Goal: Transaction & Acquisition: Purchase product/service

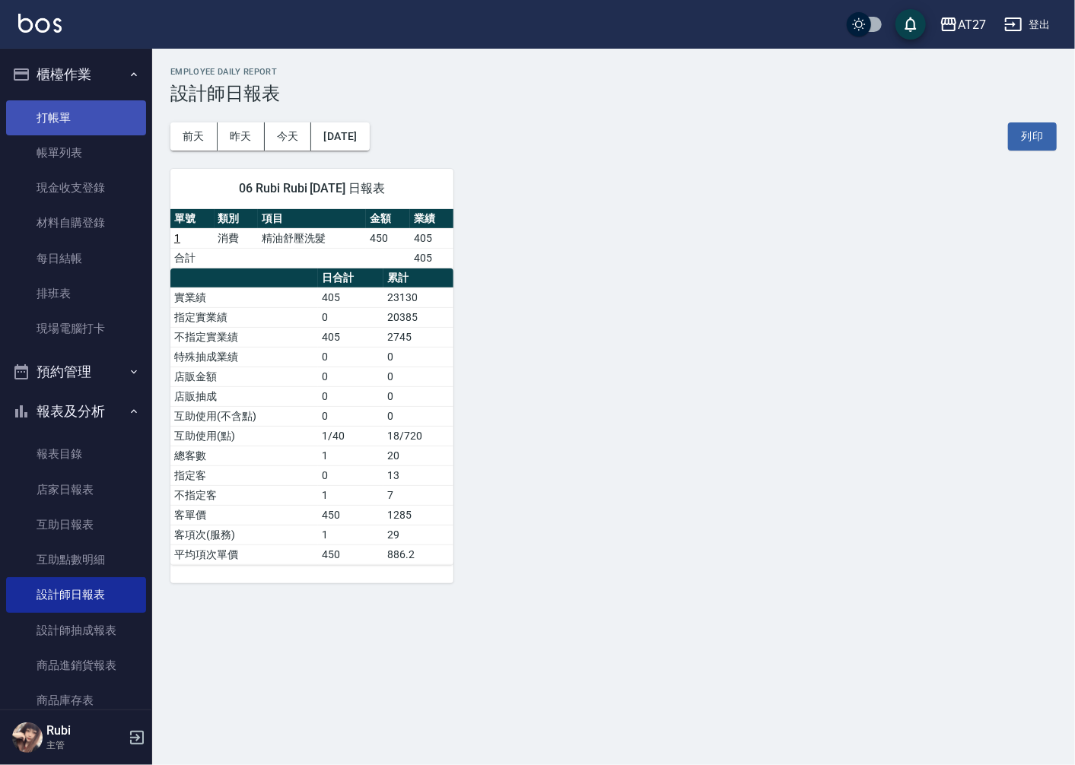
click at [92, 115] on link "打帳單" at bounding box center [76, 117] width 140 height 35
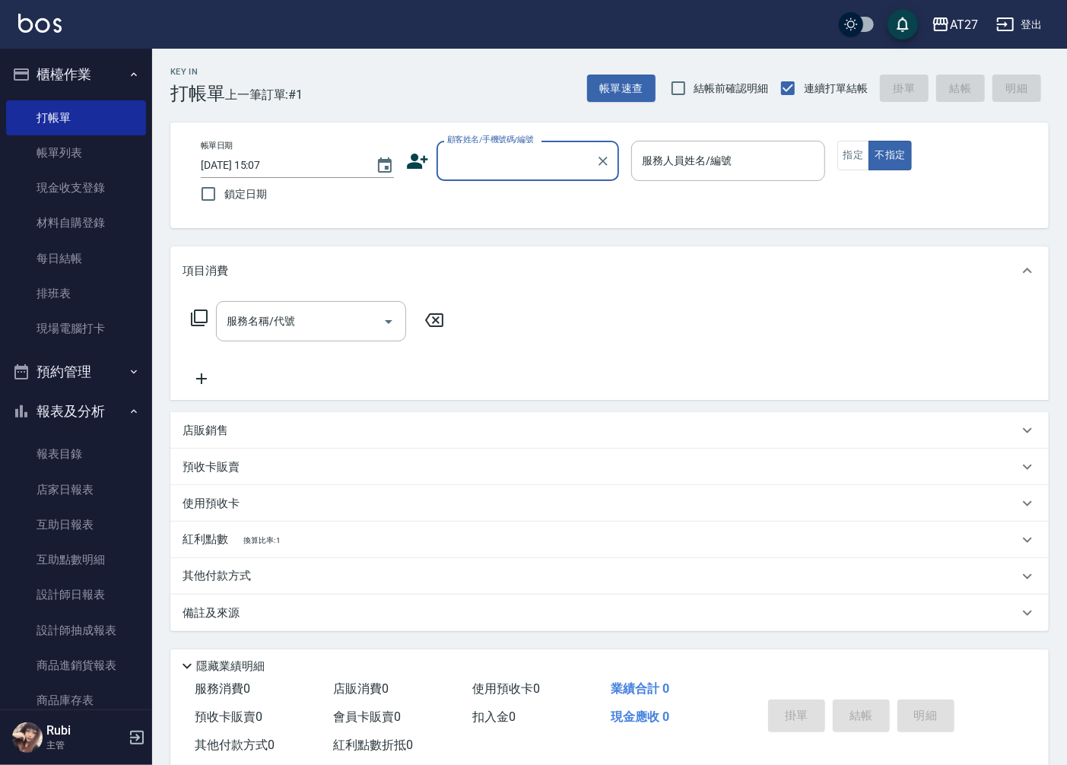
click at [492, 177] on div "顧客姓名/手機號碼/編號" at bounding box center [528, 161] width 183 height 40
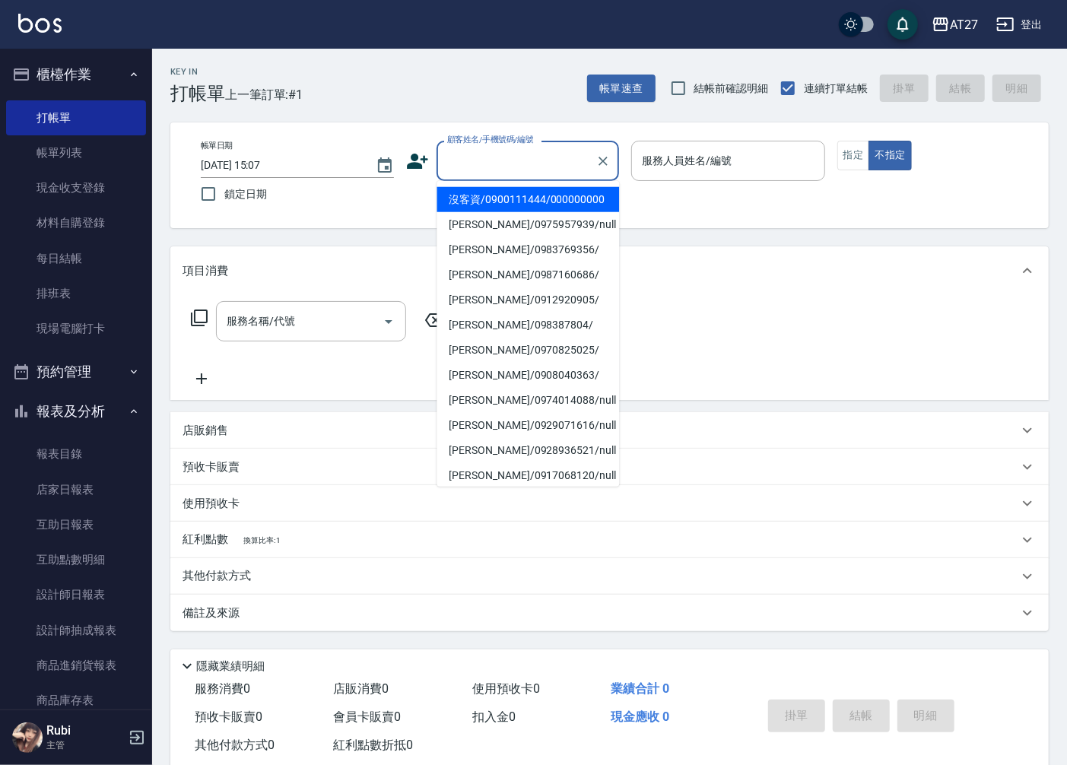
click at [482, 212] on li "沒客資/0900111444/000000000" at bounding box center [528, 199] width 183 height 25
type input "沒客資/0900111444/000000000"
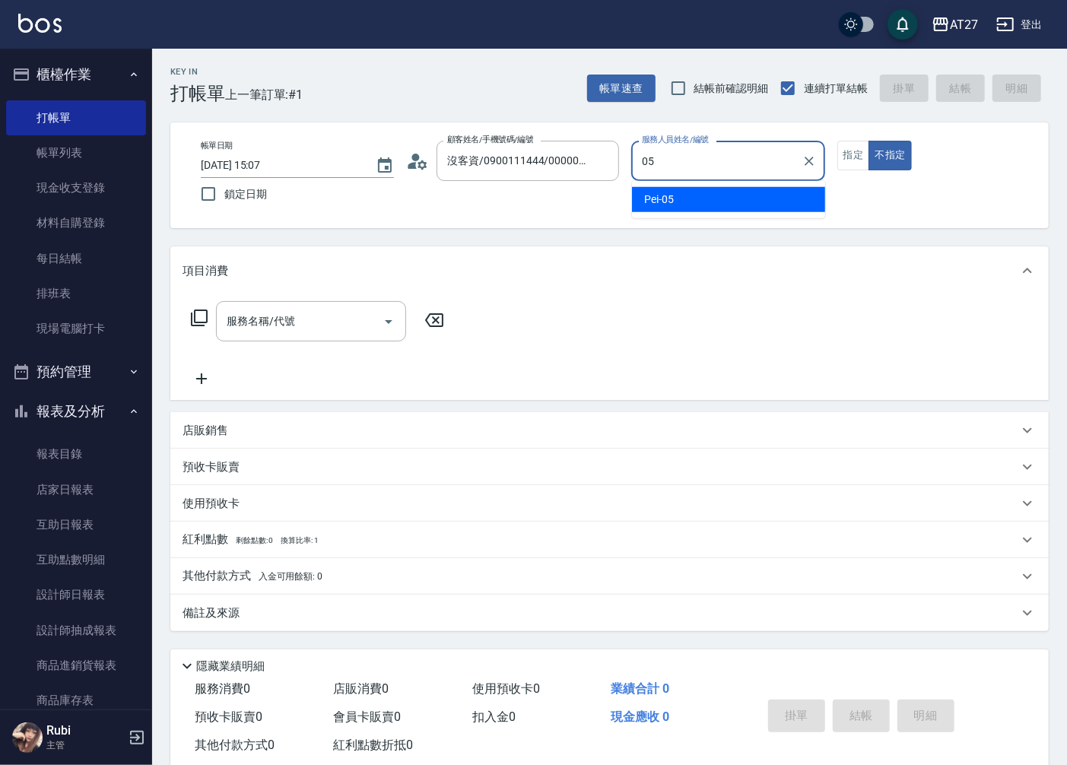
type input "Pei-05"
type button "false"
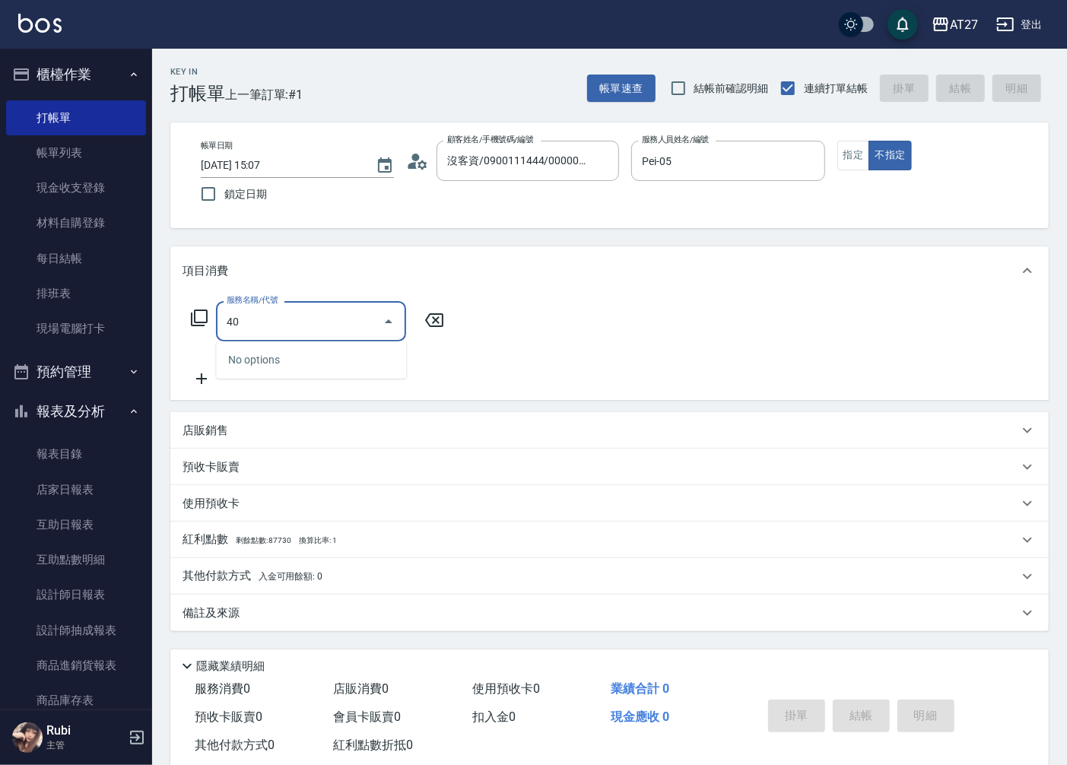
type input "401"
type input "20"
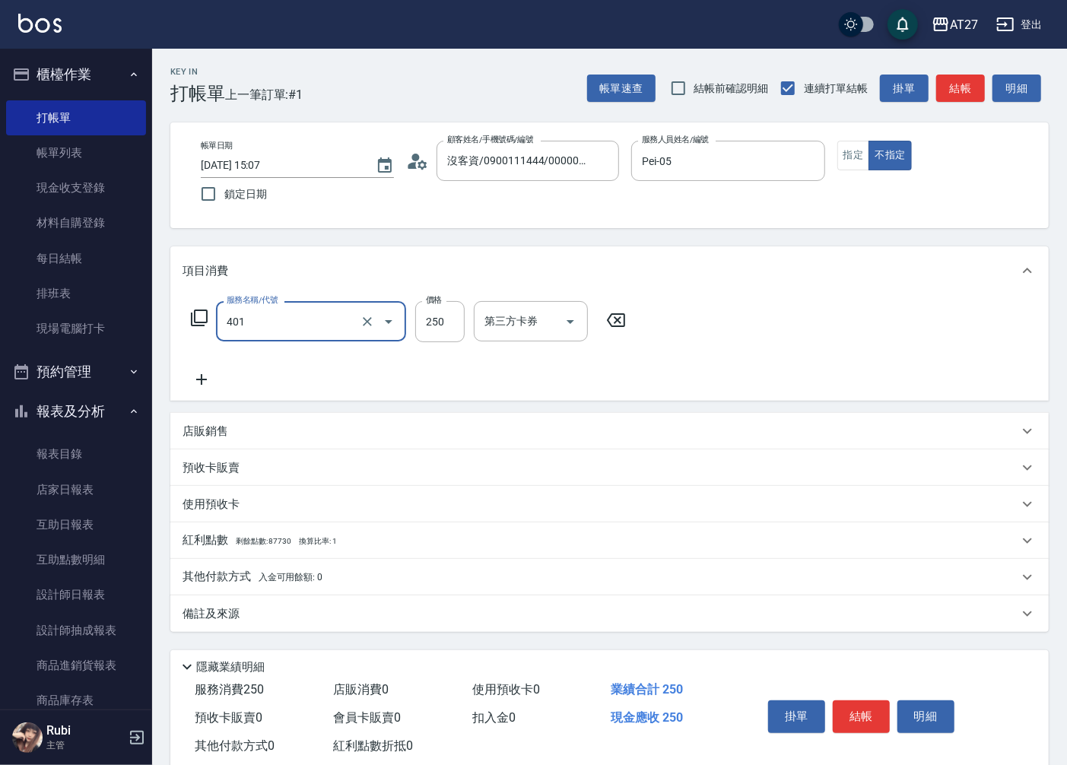
type input "剪髮(401)"
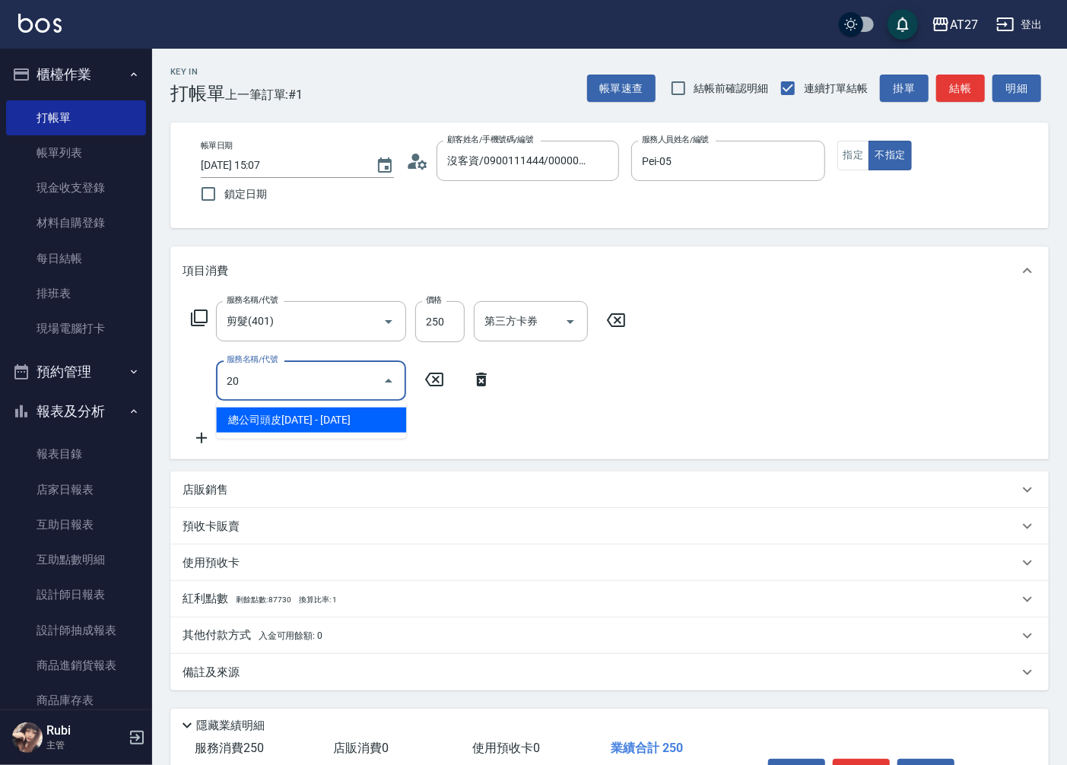
type input "201"
type input "40"
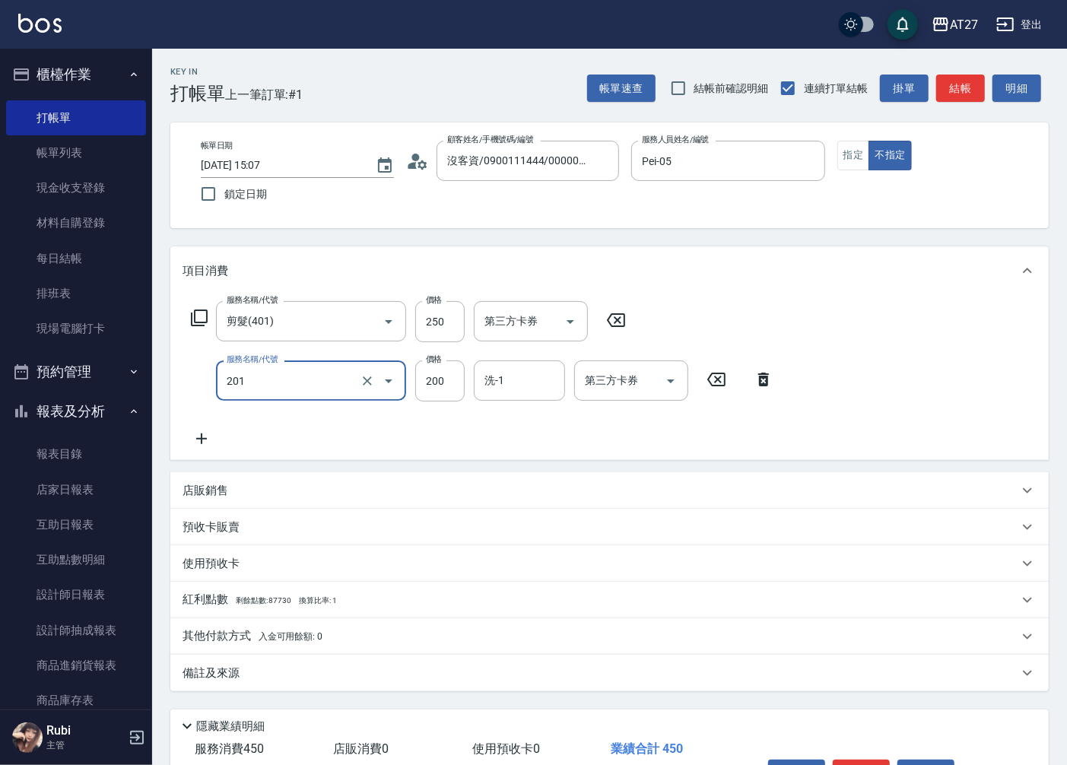
type input "洗髮(201)"
type input "2"
type input "20"
type input "250"
type input "50"
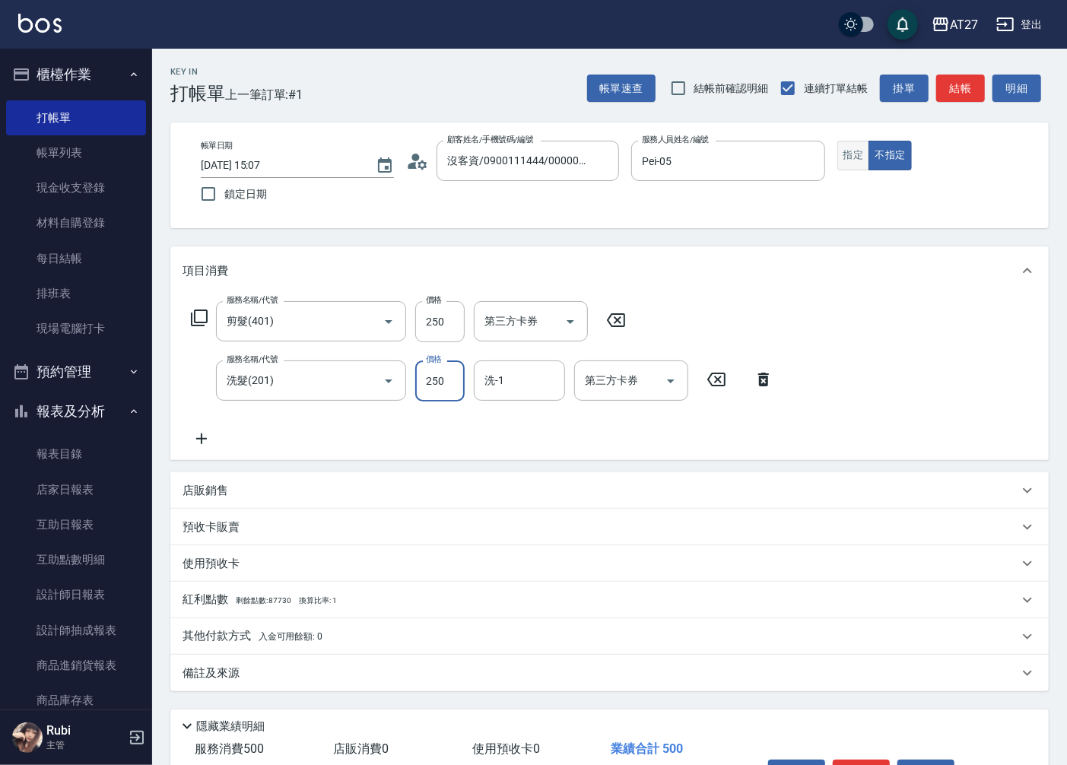
type input "250"
click at [853, 155] on button "指定" at bounding box center [854, 156] width 33 height 30
click at [965, 84] on button "結帳" at bounding box center [961, 89] width 49 height 28
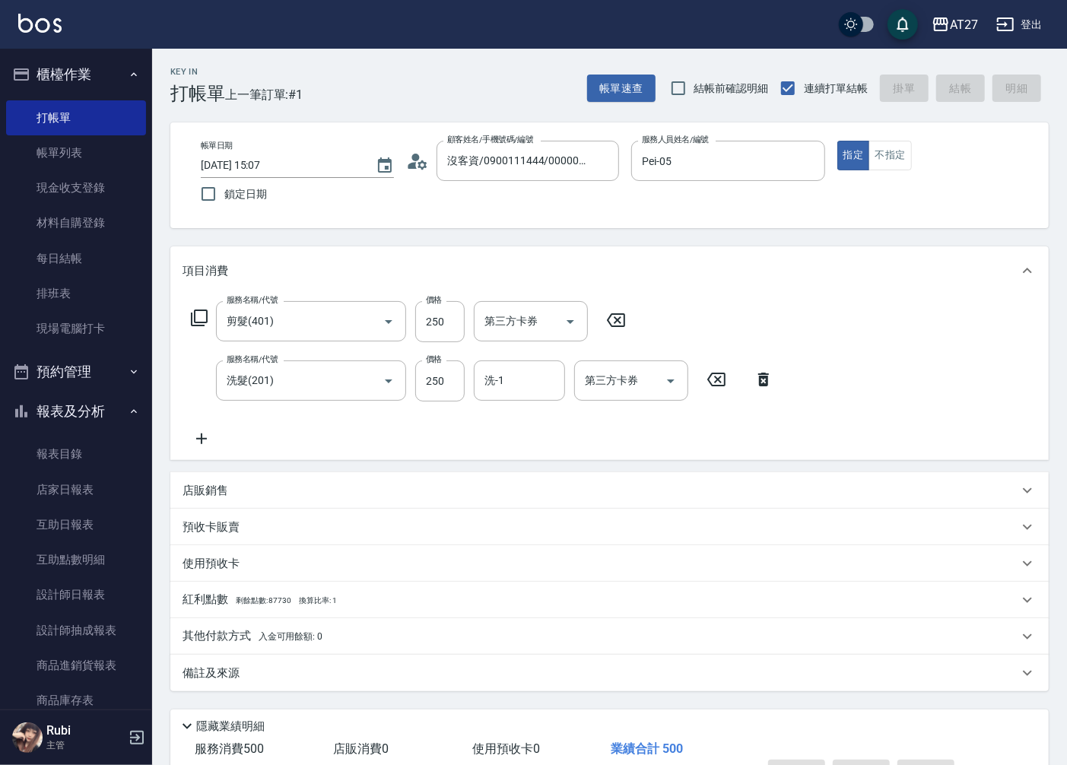
type input "[DATE] 15:08"
type input "0"
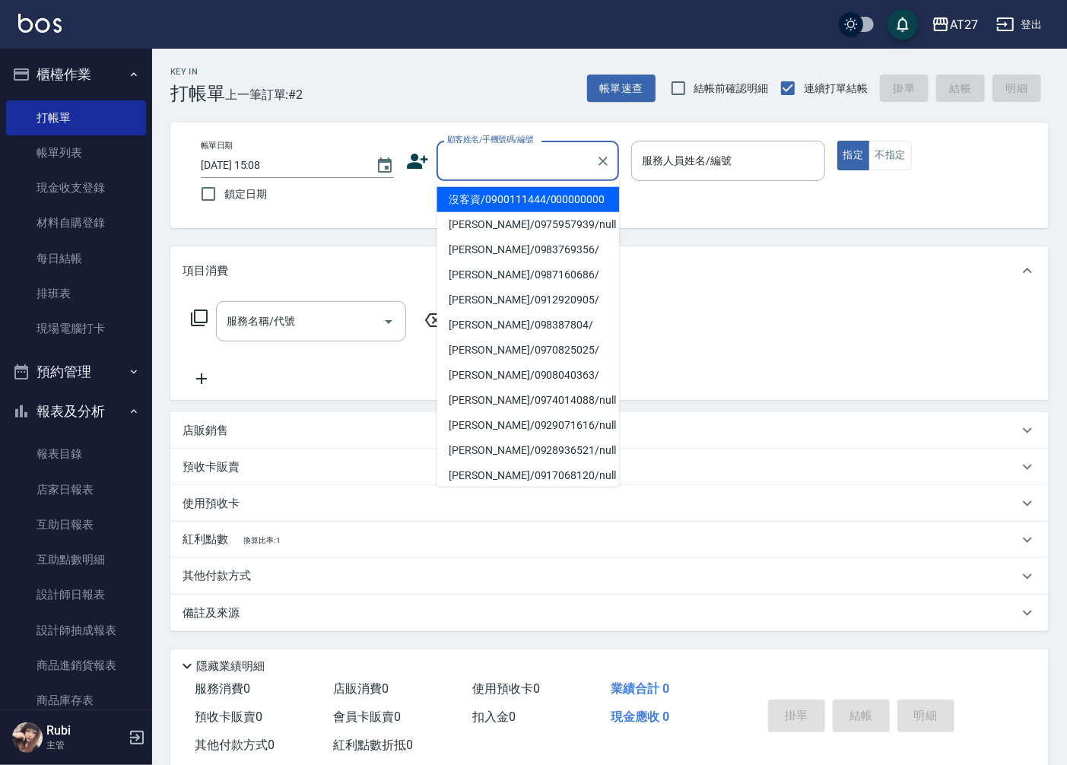
click at [566, 168] on input "顧客姓名/手機號碼/編號" at bounding box center [517, 161] width 146 height 27
click at [557, 202] on li "沒客資/0900111444/000000000" at bounding box center [528, 199] width 183 height 25
type input "沒客資/0900111444/000000000"
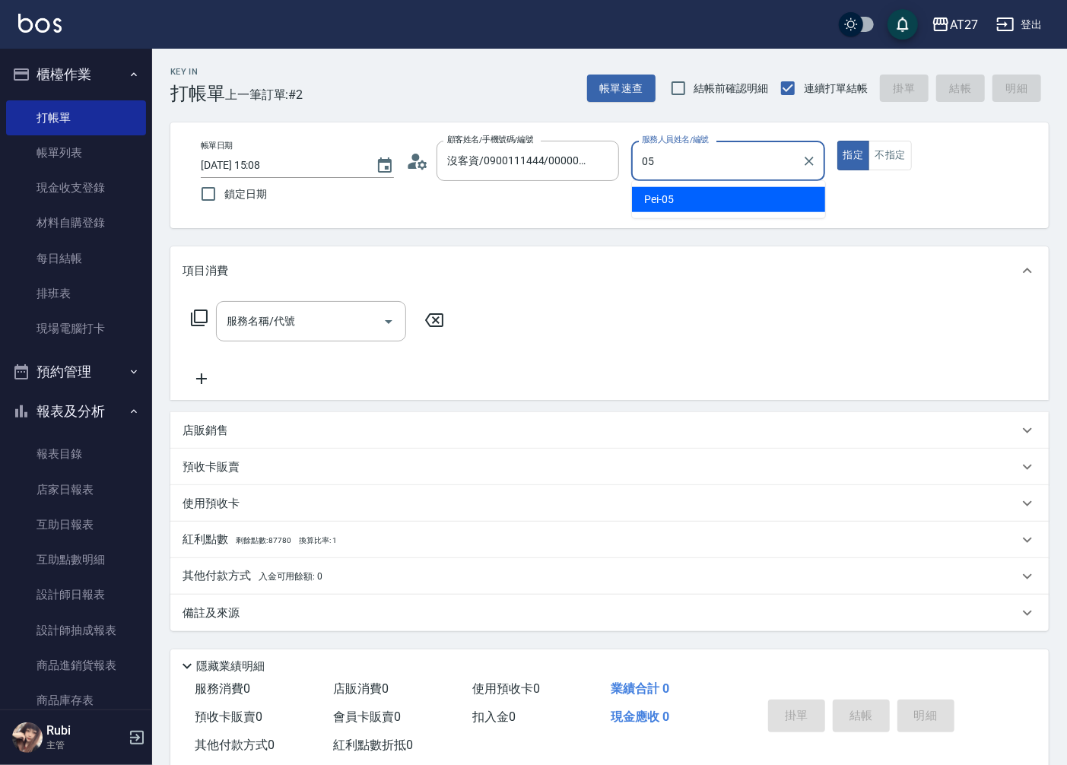
type input "Pei-05"
type button "true"
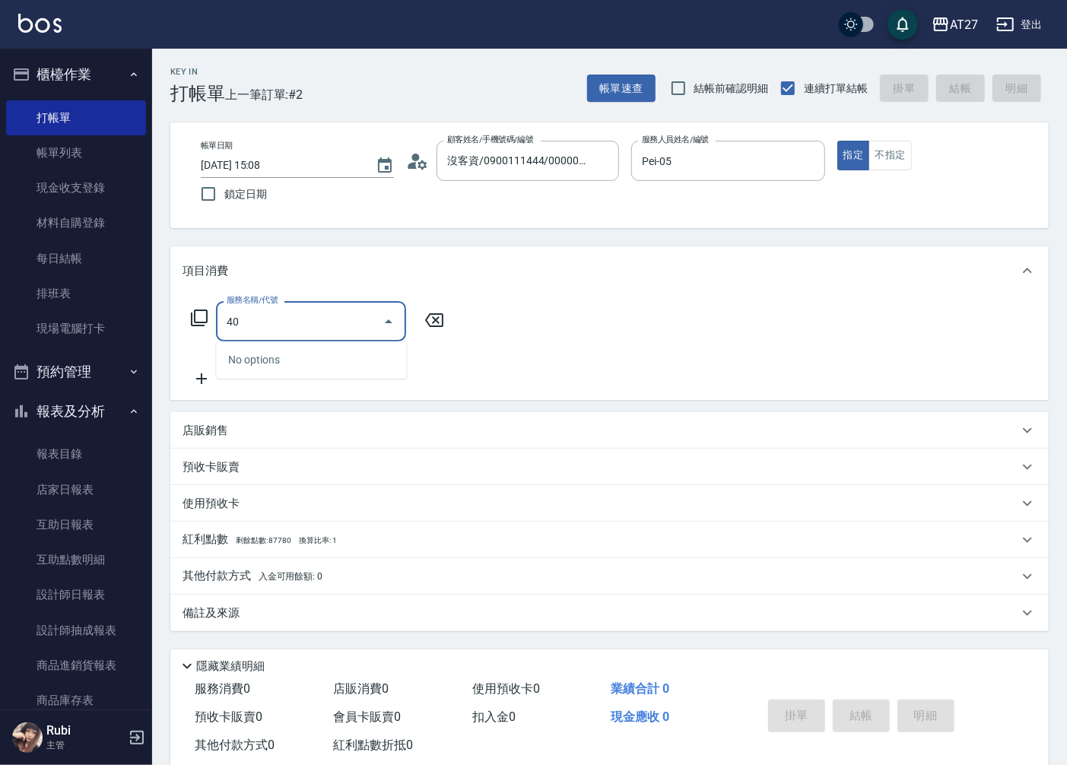
type input "401"
type input "20"
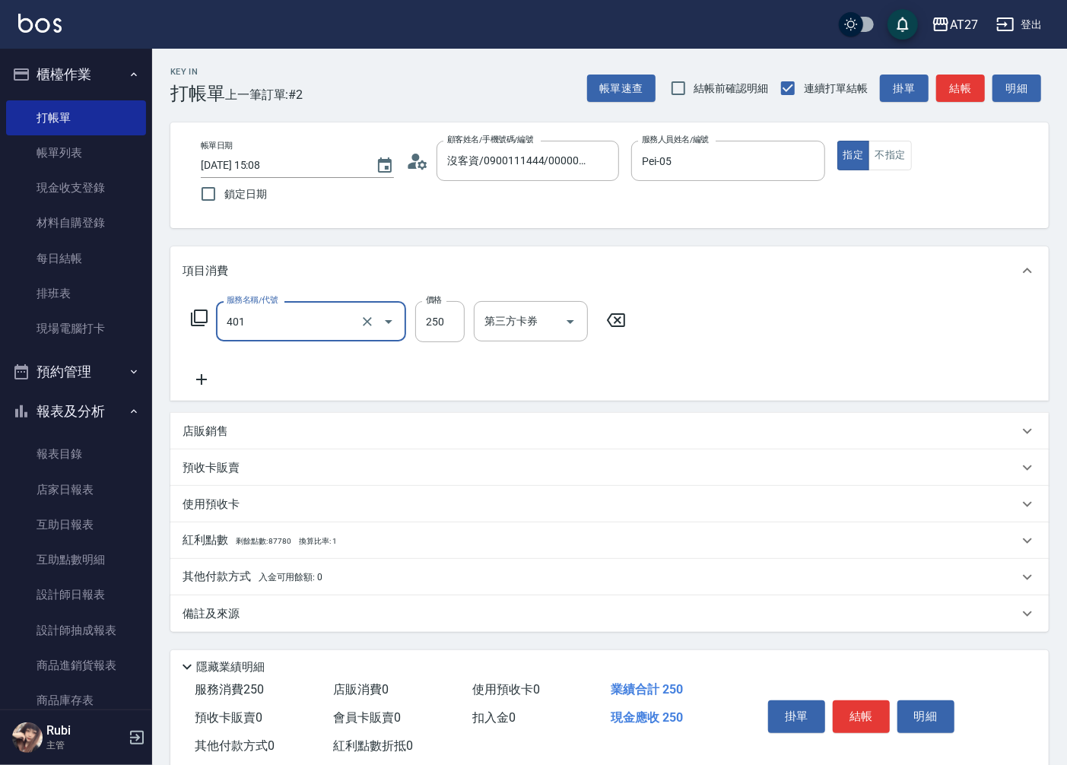
type input "剪髮(401)"
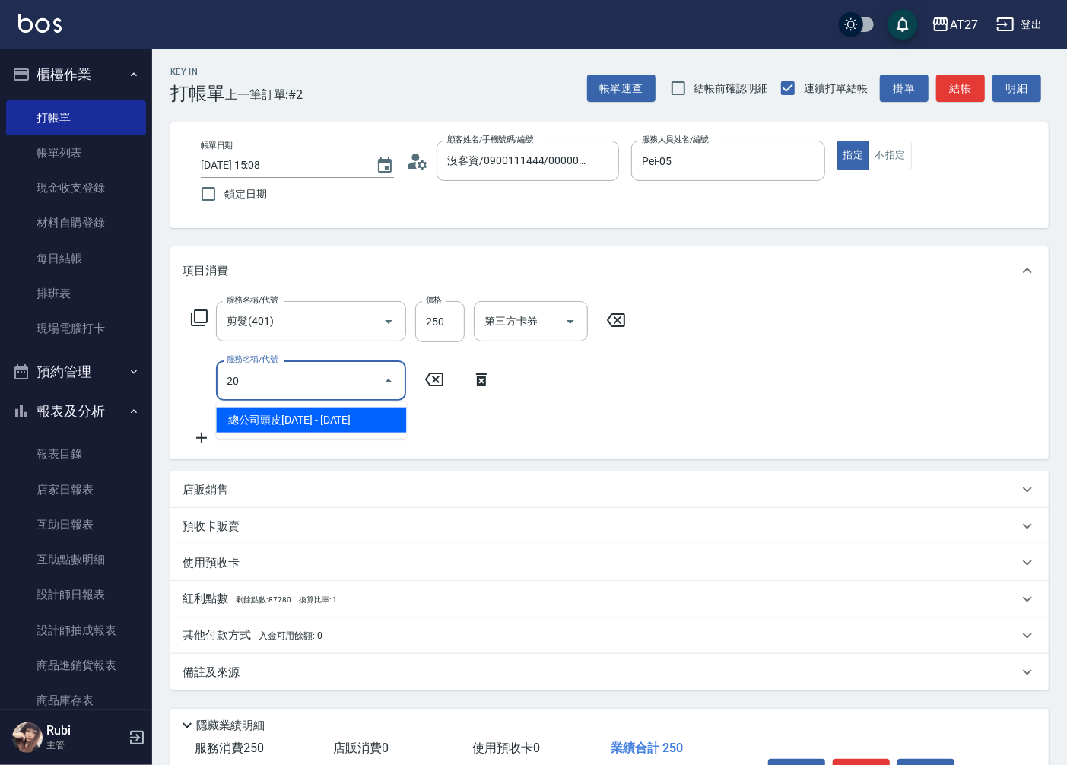
type input "201"
type input "40"
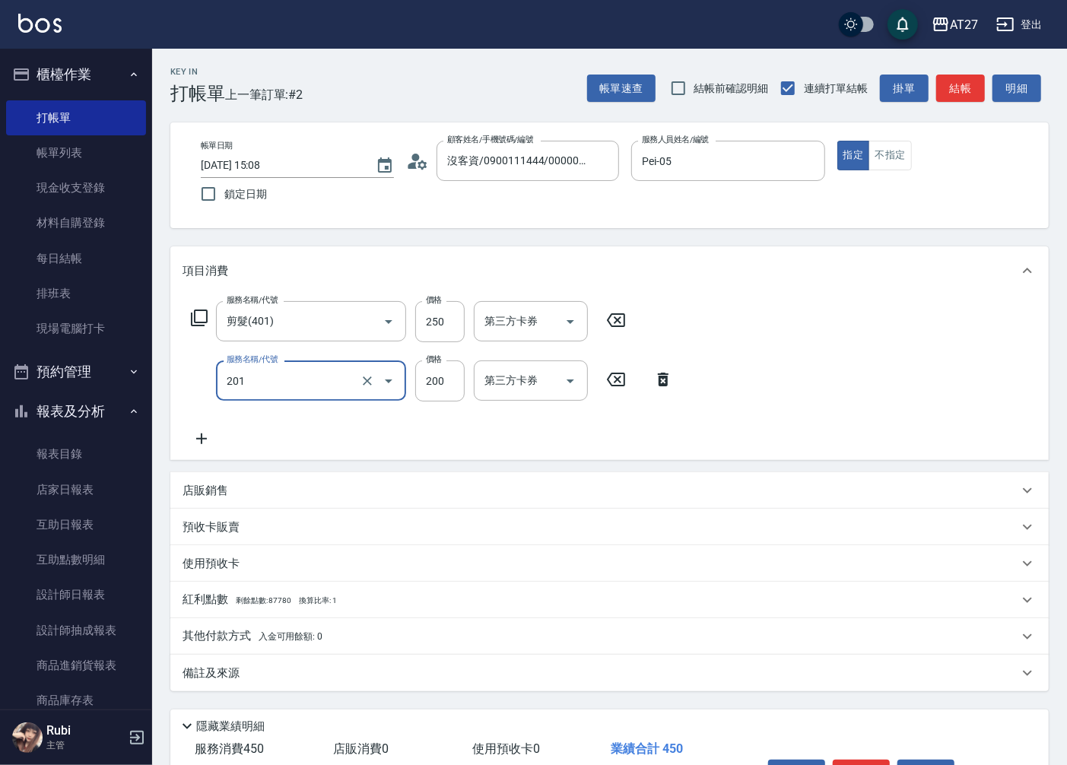
type input "洗髮(201)"
type input "2"
type input "20"
type input "25"
type input "50"
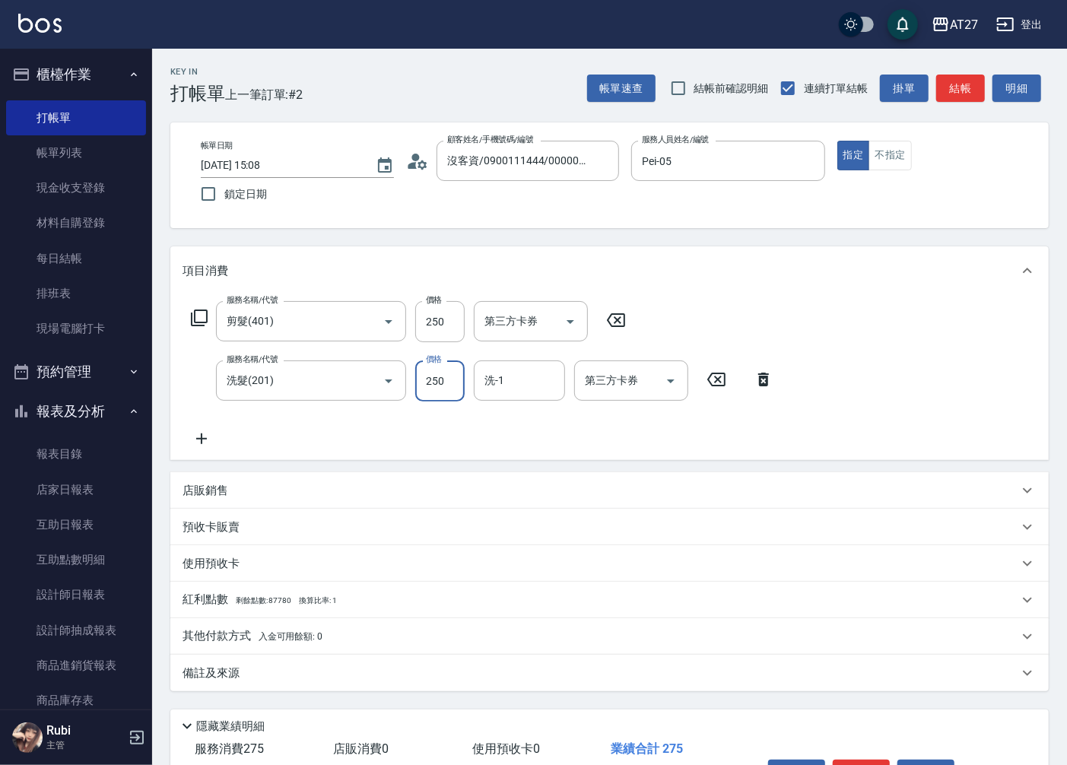
type input "250"
click at [951, 72] on div "帳單速查 結帳前確認明細 連續打單結帳 掛單 結帳 明細" at bounding box center [818, 88] width 462 height 32
click at [953, 87] on button "結帳" at bounding box center [961, 89] width 49 height 28
type input "0"
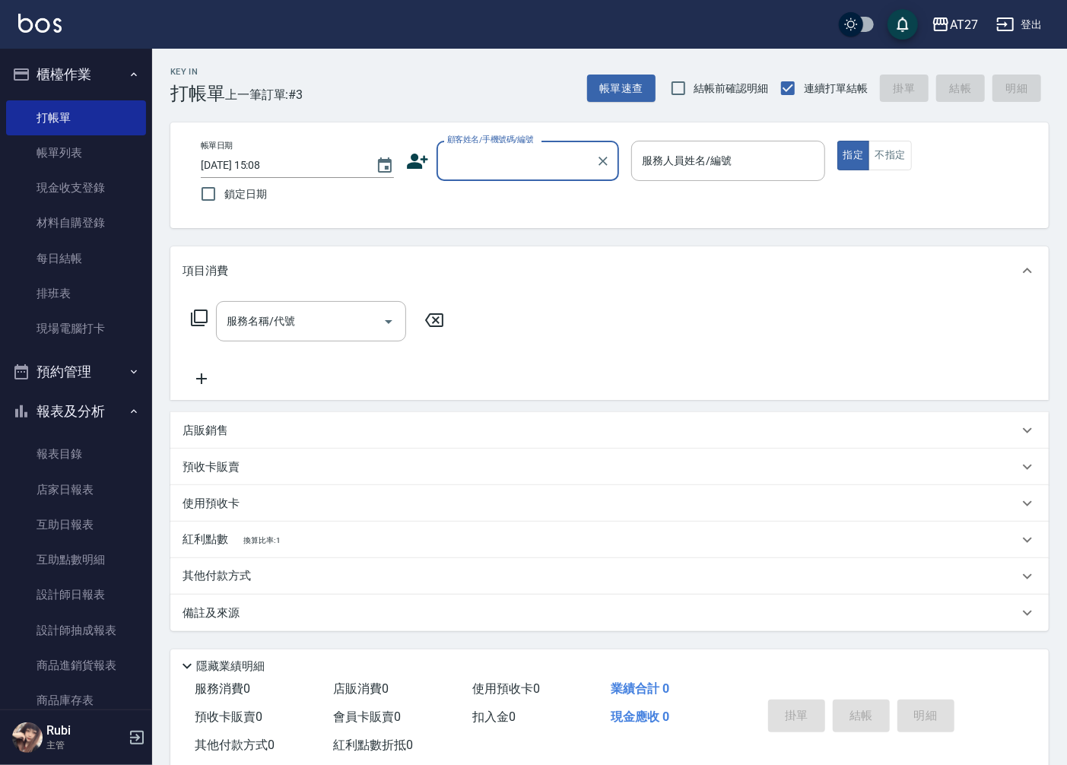
click at [549, 148] on input "顧客姓名/手機號碼/編號" at bounding box center [517, 161] width 146 height 27
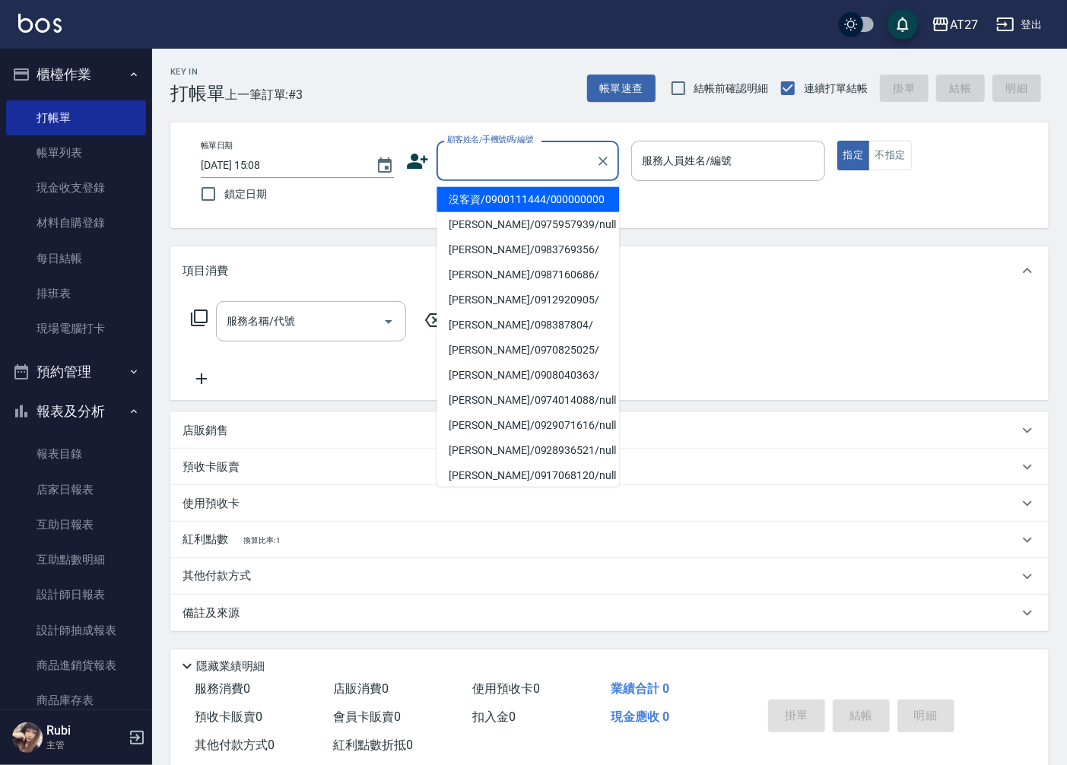
click at [522, 202] on li "沒客資/0900111444/000000000" at bounding box center [528, 199] width 183 height 25
type input "沒客資/0900111444/000000000"
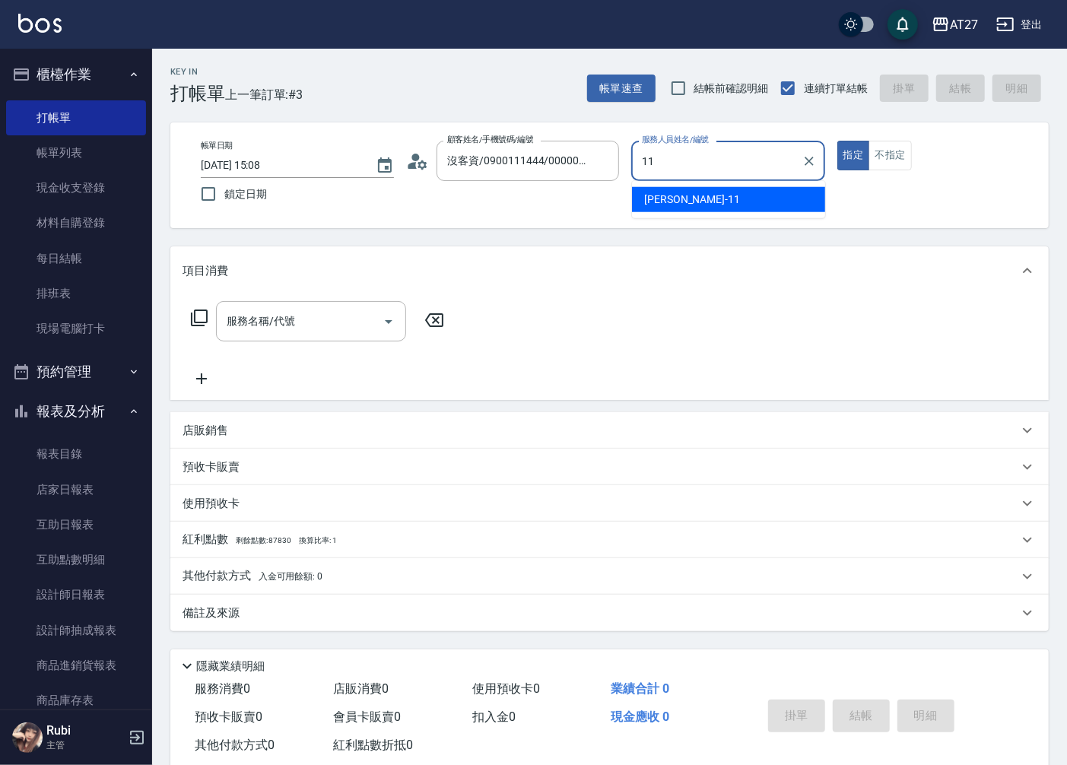
type input "[PERSON_NAME]-11"
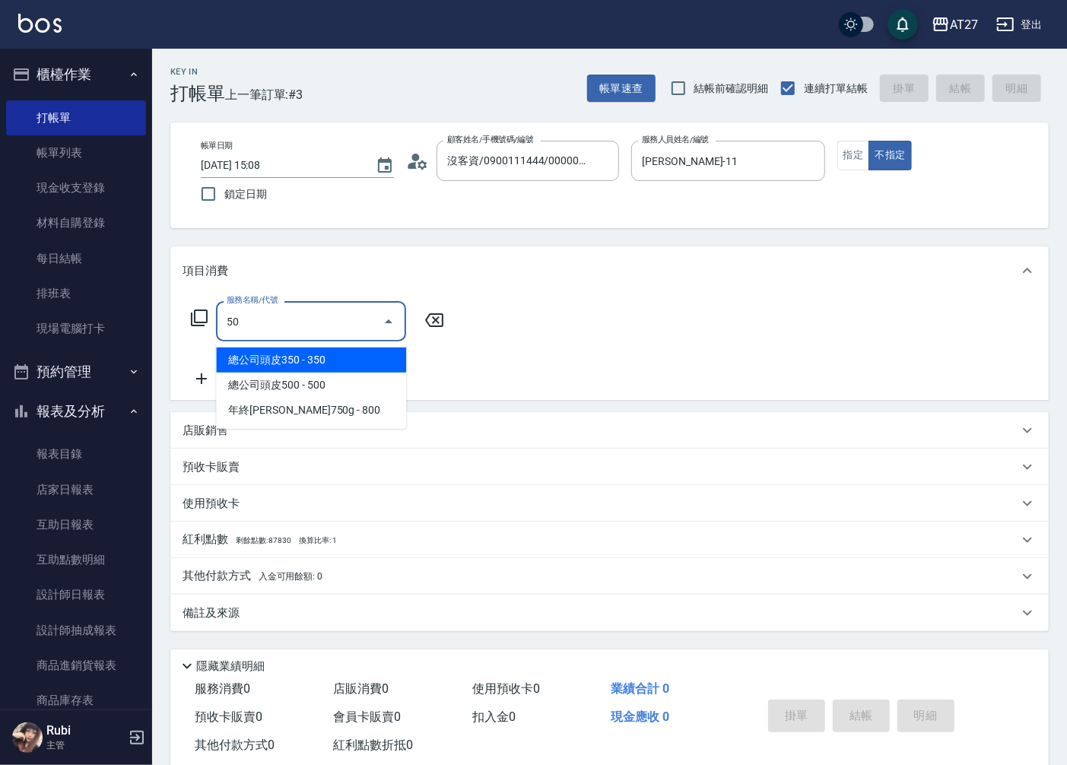
type input "501"
type input "100"
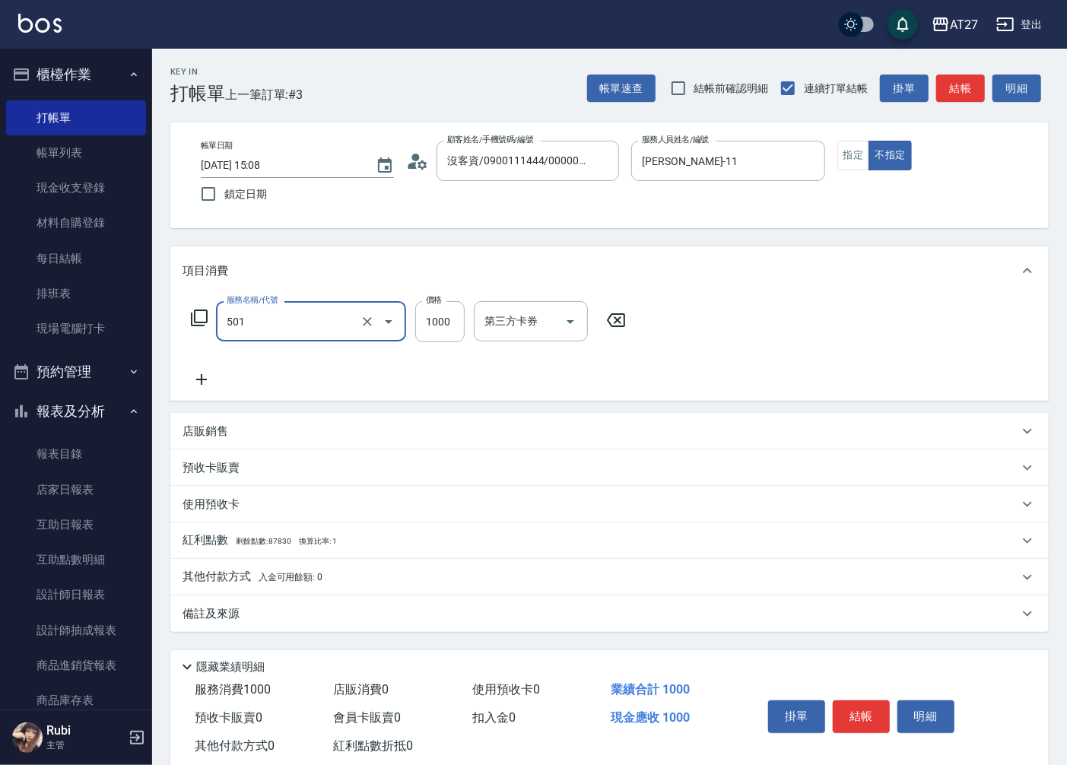
type input "染髮(501)"
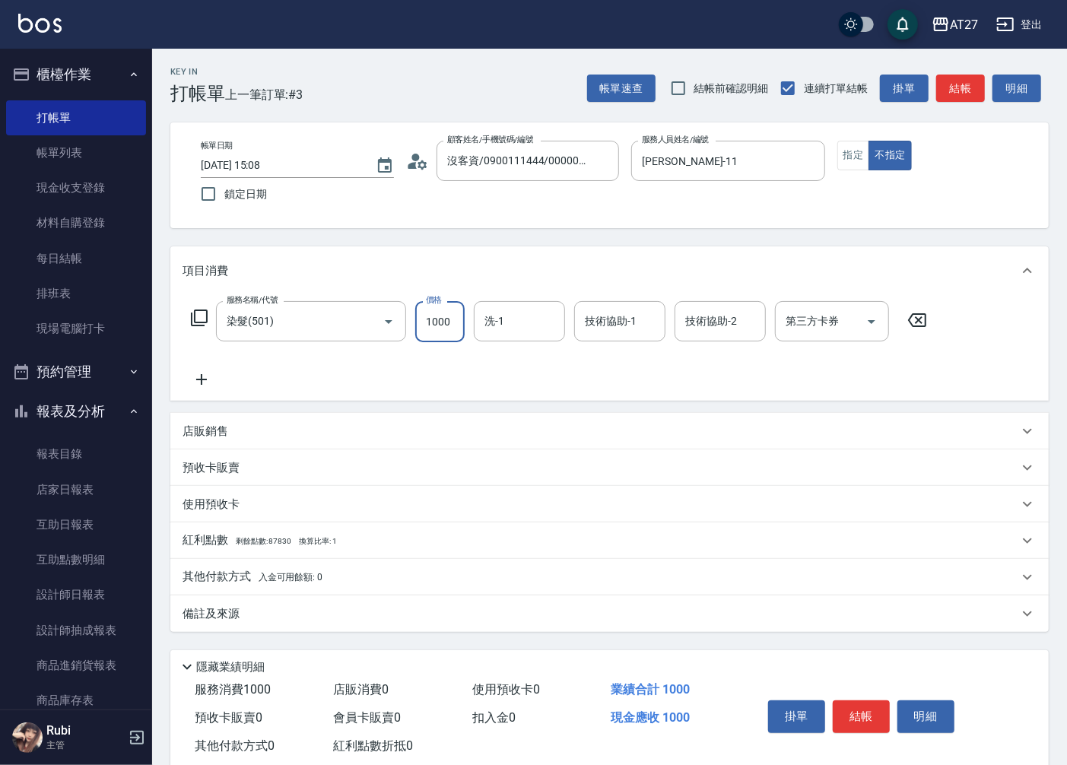
type input "1"
type input "0"
type input "139"
type input "130"
type input "1399"
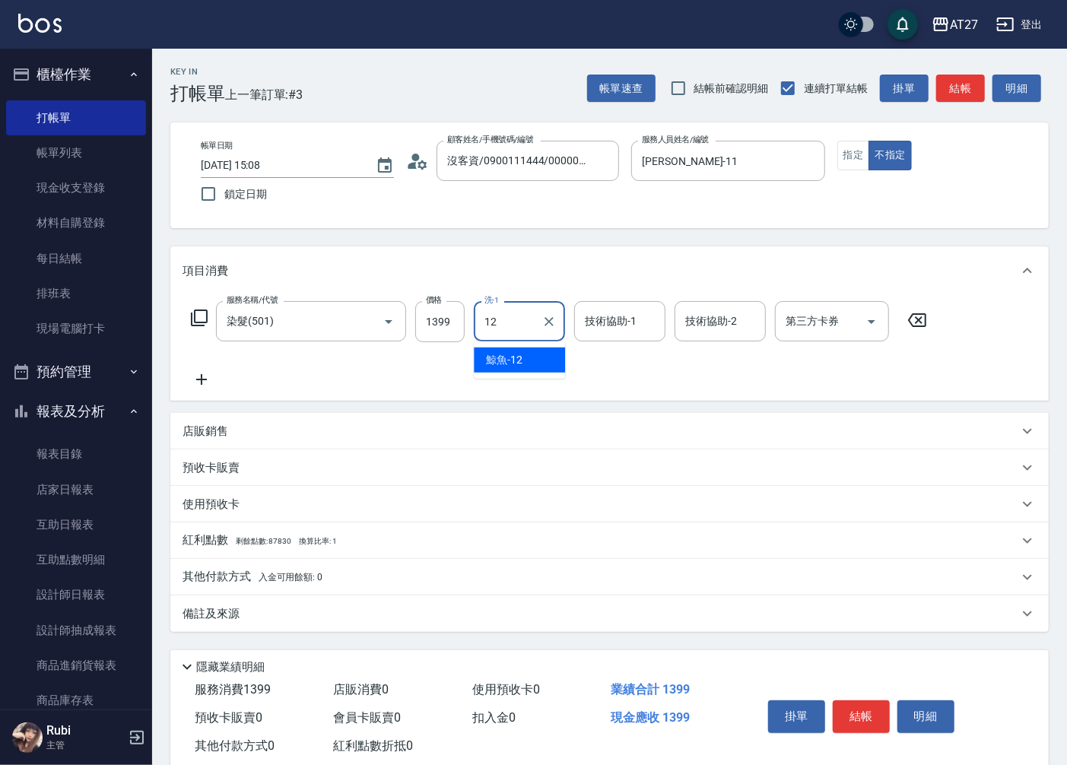
type input "鯨魚-12"
click at [953, 89] on button "結帳" at bounding box center [961, 89] width 49 height 28
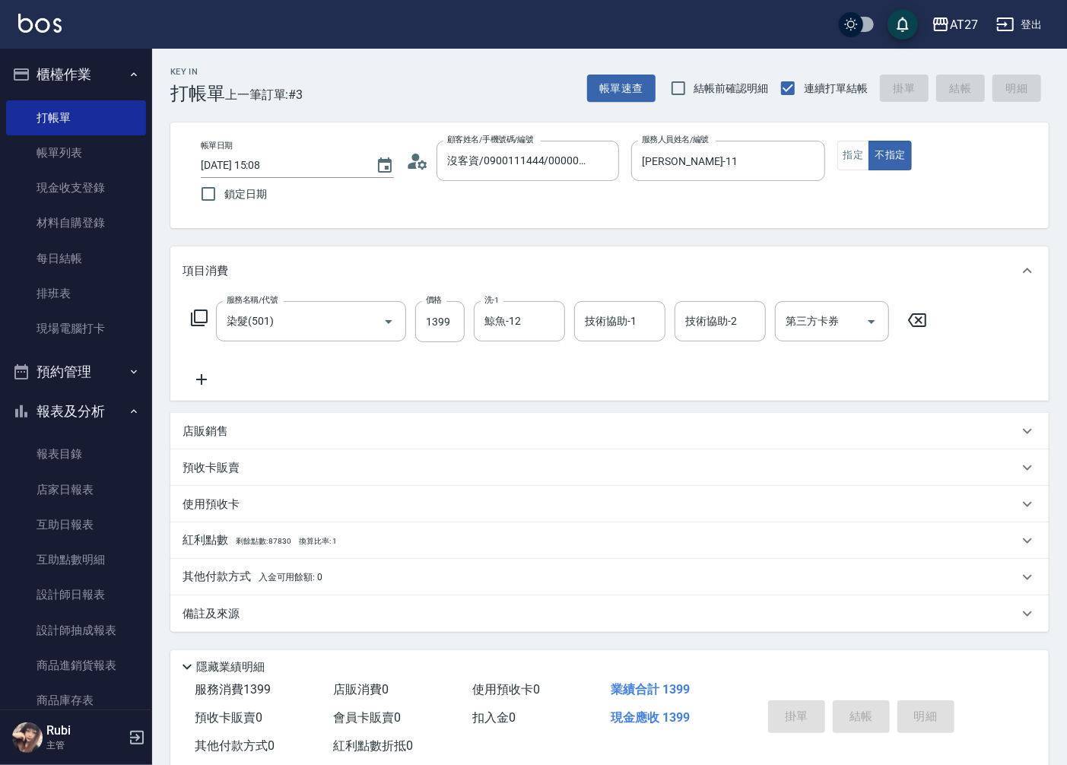
type input "0"
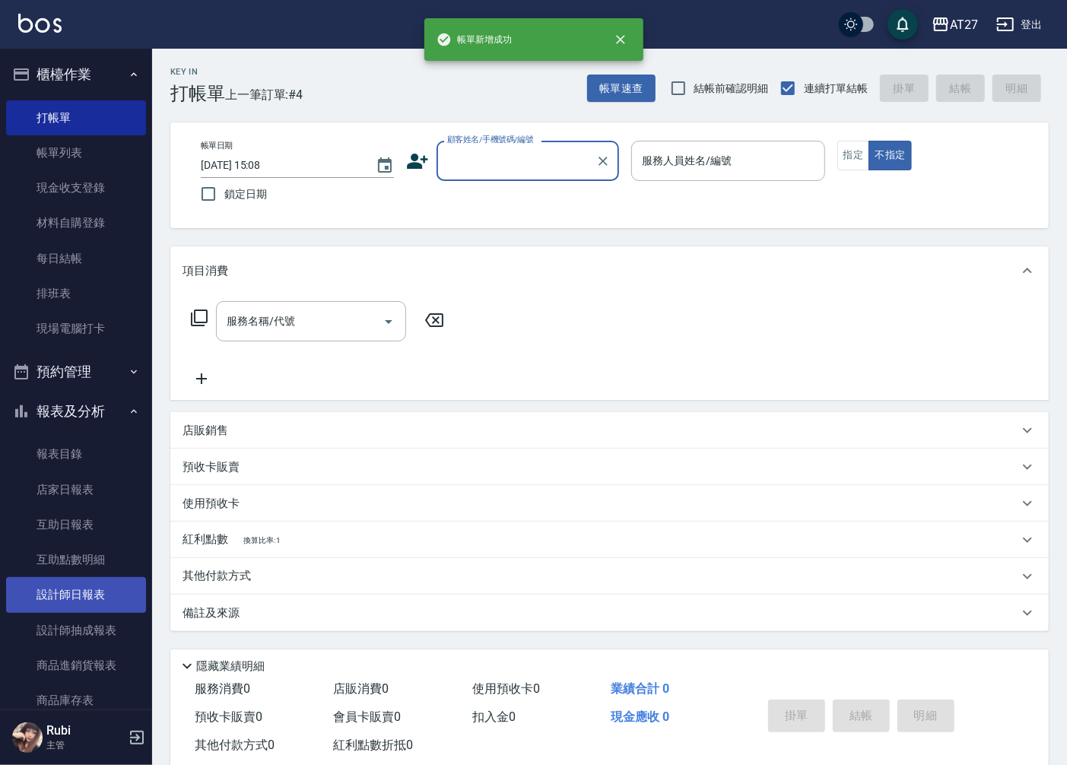
click at [59, 590] on link "設計師日報表" at bounding box center [76, 594] width 140 height 35
